Goal: Task Accomplishment & Management: Use online tool/utility

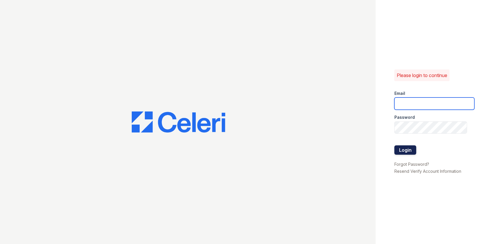
type input "[DOMAIN_NAME][EMAIL_ADDRESS][DOMAIN_NAME]"
click at [407, 151] on button "Login" at bounding box center [405, 149] width 22 height 9
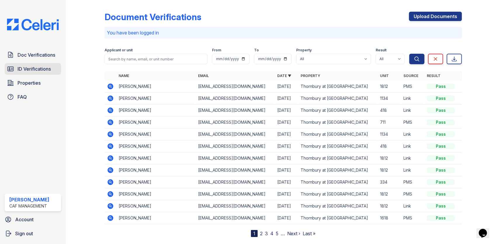
click at [28, 68] on span "ID Verifications" at bounding box center [34, 68] width 33 height 7
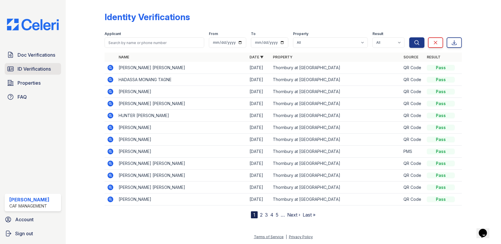
click at [41, 67] on span "ID Verifications" at bounding box center [34, 68] width 33 height 7
